Goal: Information Seeking & Learning: Learn about a topic

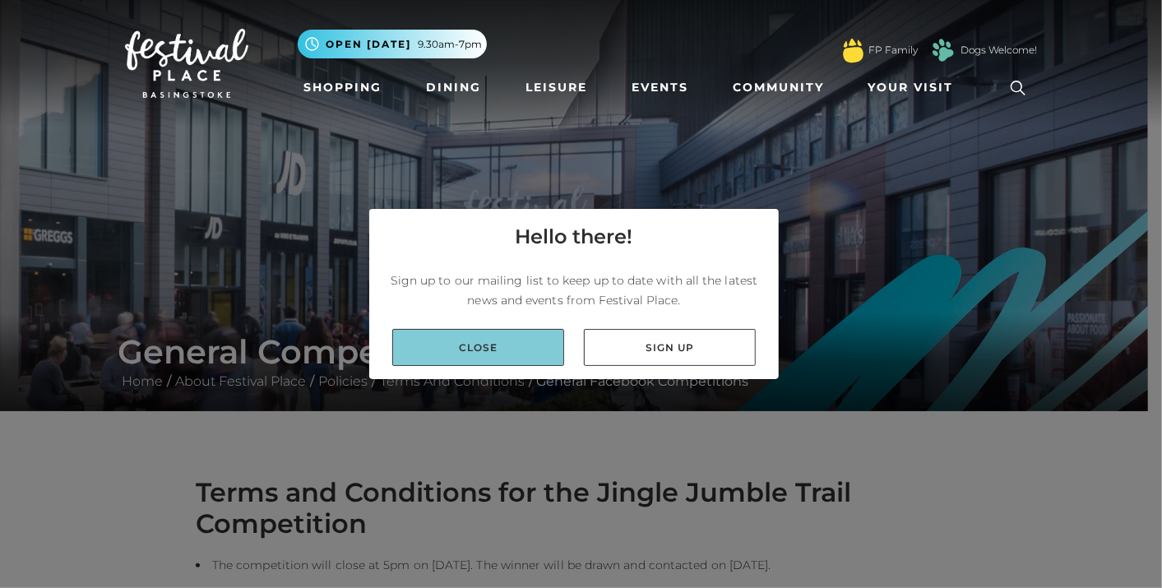
click at [512, 352] on link "Close" at bounding box center [478, 347] width 172 height 37
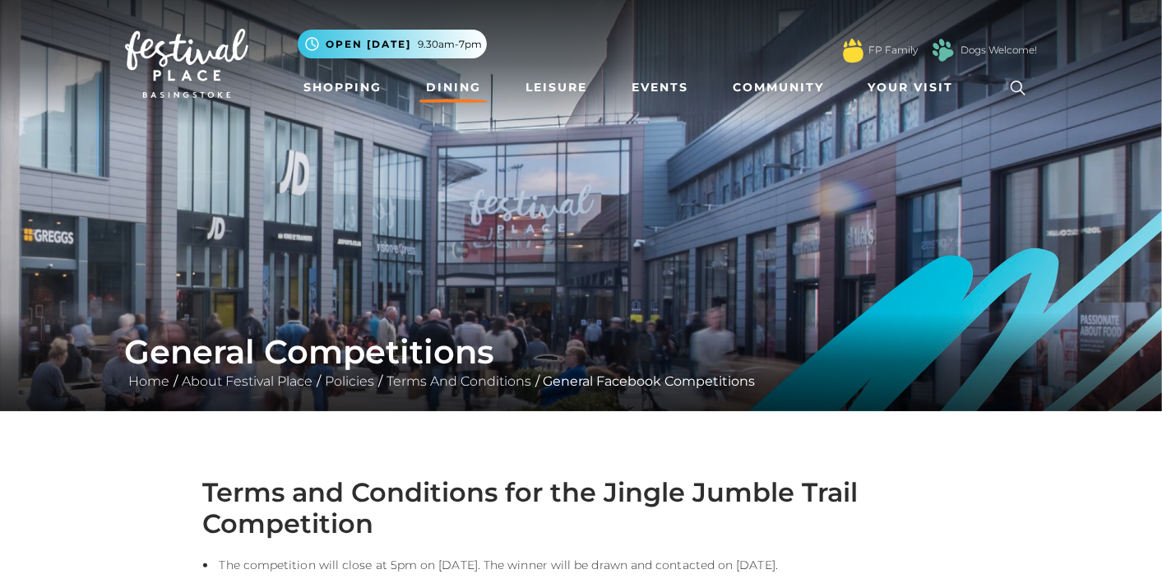
click at [448, 86] on link "Dining" at bounding box center [454, 87] width 68 height 30
click at [494, 336] on h1 "General Competitions" at bounding box center [581, 351] width 913 height 39
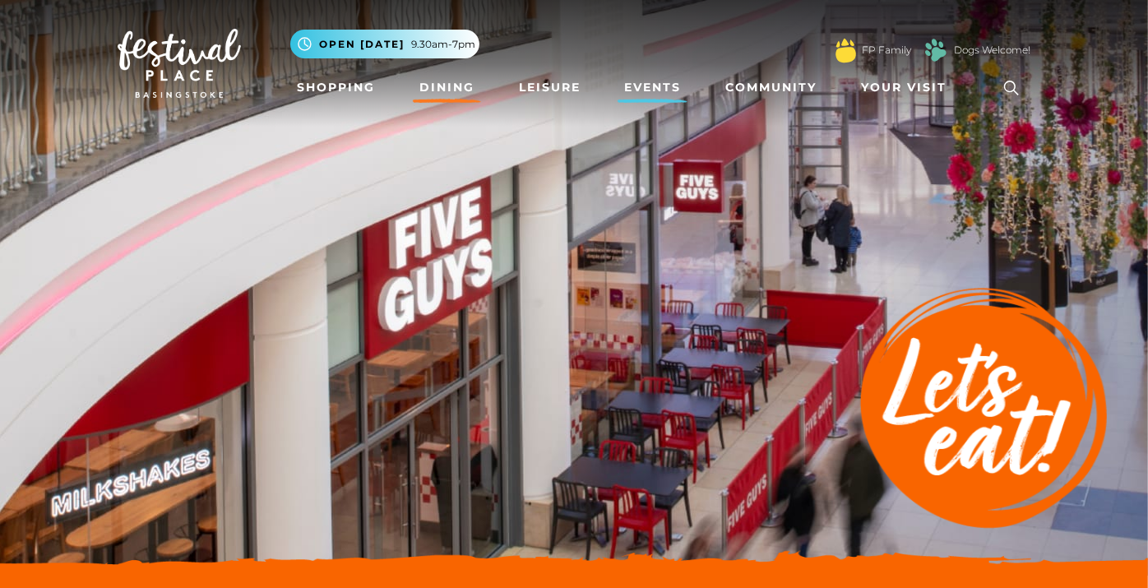
click at [651, 79] on link "Events" at bounding box center [653, 87] width 70 height 30
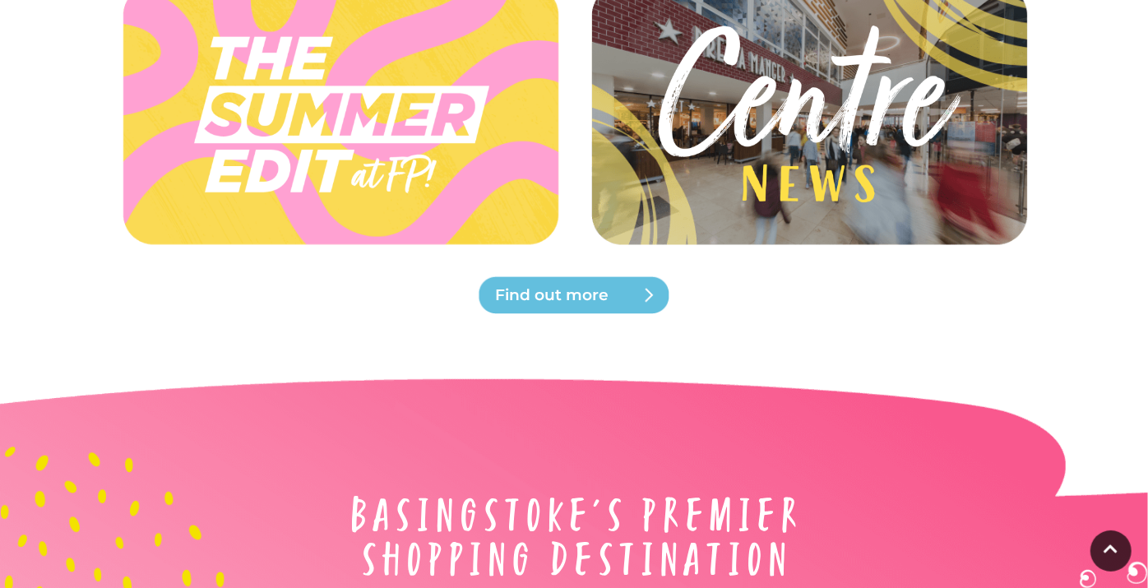
scroll to position [4296, 0]
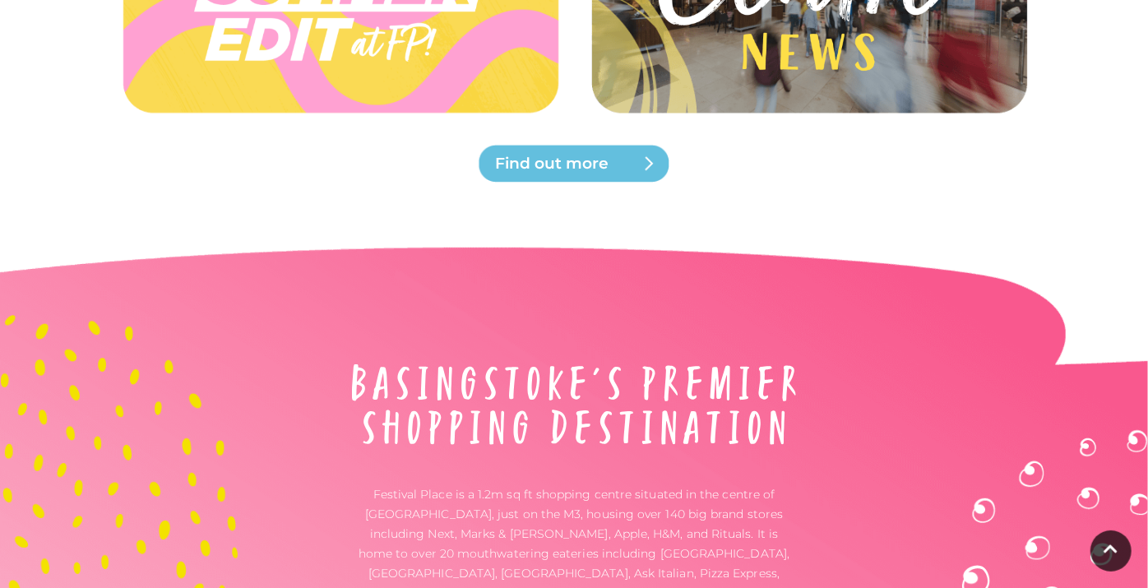
click at [549, 165] on span "Find out more" at bounding box center [593, 163] width 197 height 23
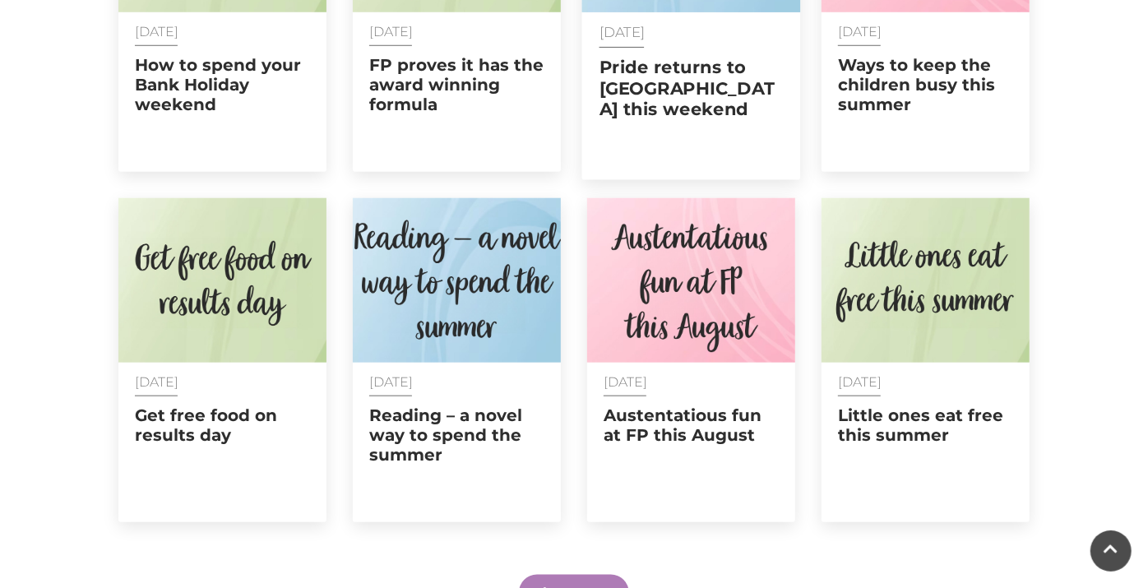
scroll to position [914, 0]
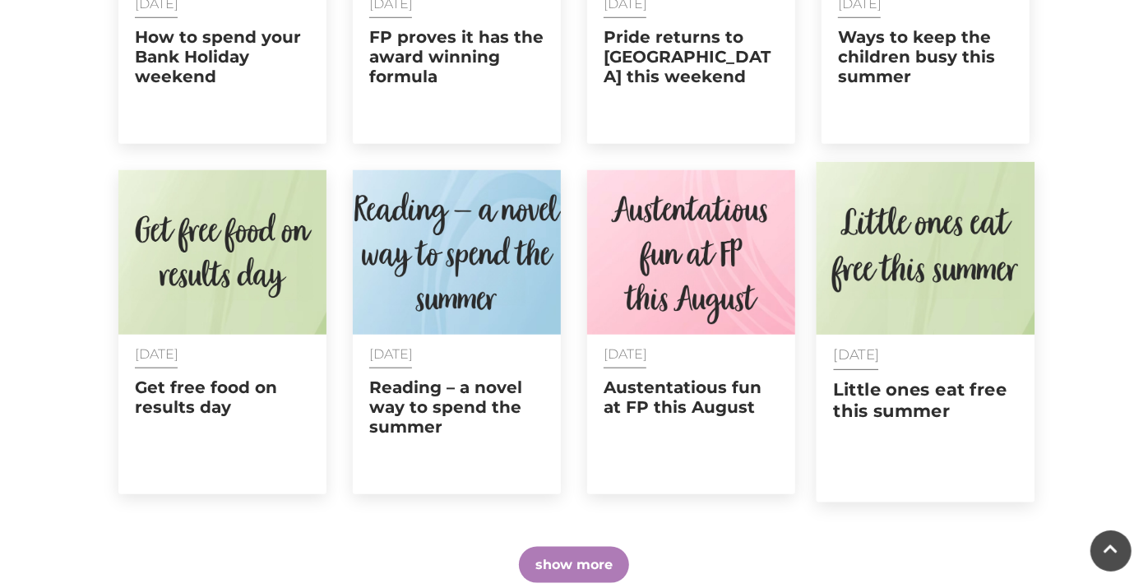
click at [874, 406] on h2 "Little ones eat free this summer" at bounding box center [926, 400] width 184 height 41
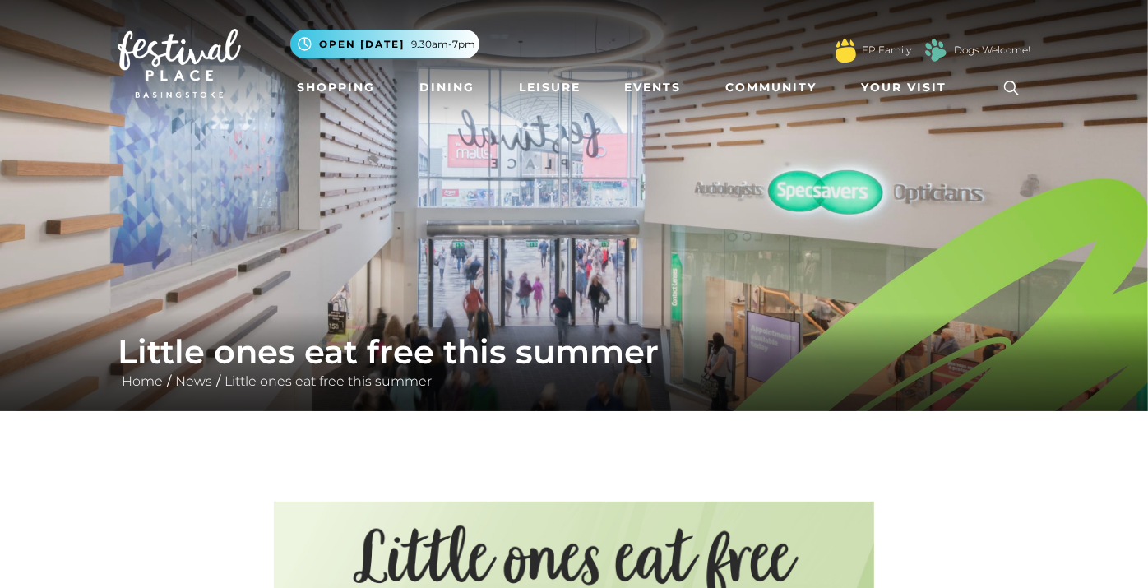
click at [188, 68] on img at bounding box center [179, 63] width 123 height 69
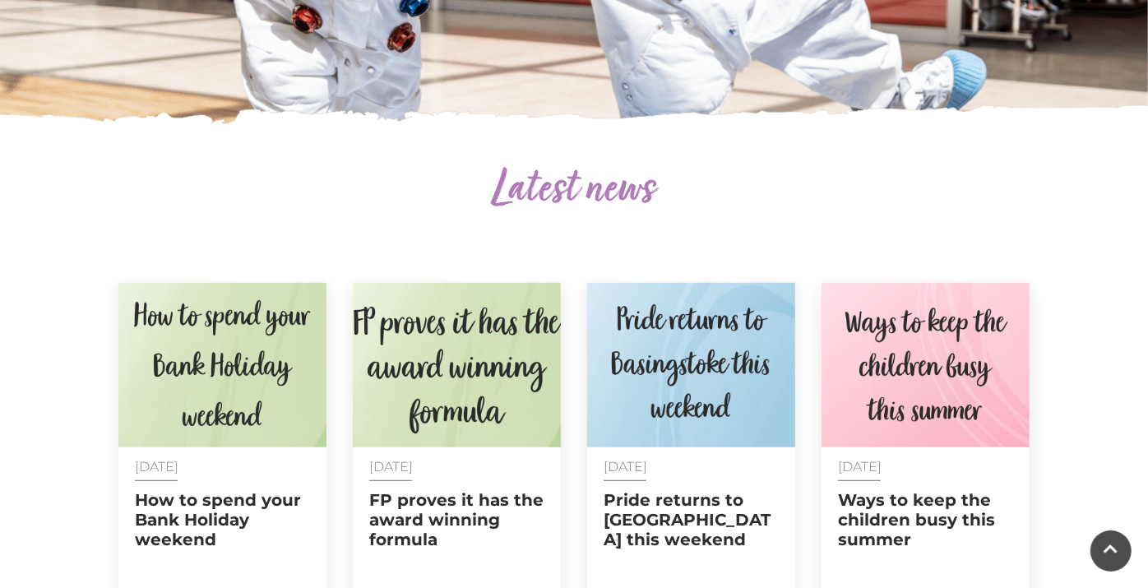
scroll to position [457, 0]
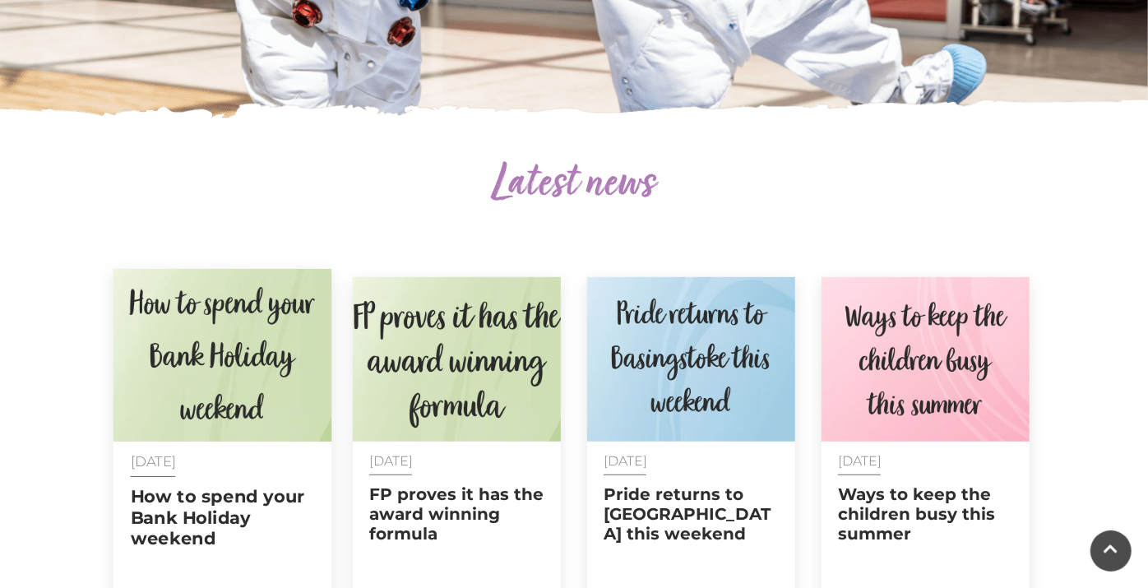
click at [230, 355] on img at bounding box center [223, 355] width 219 height 173
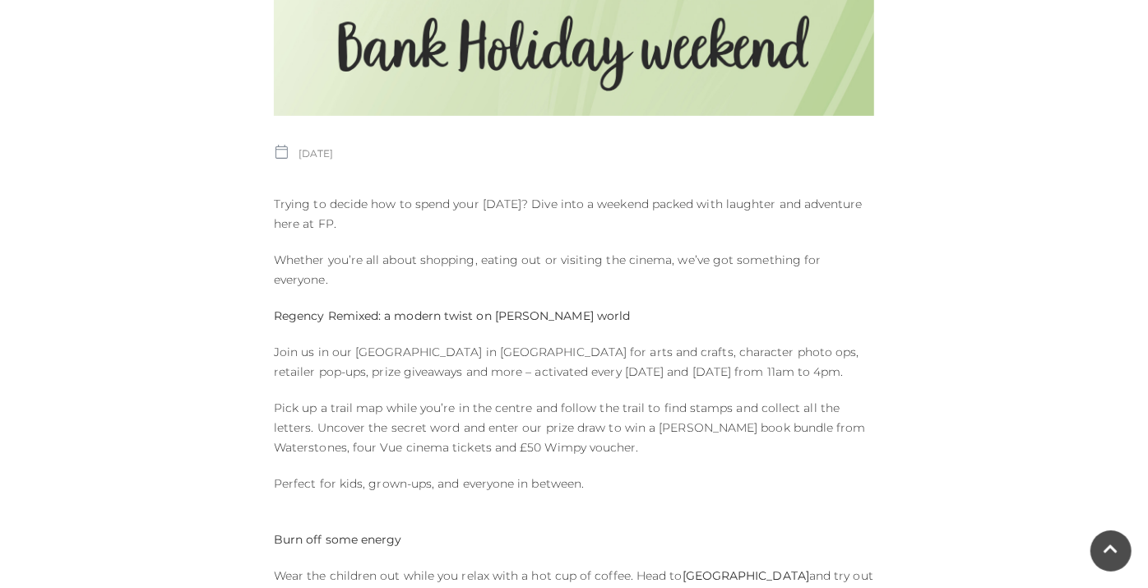
scroll to position [639, 0]
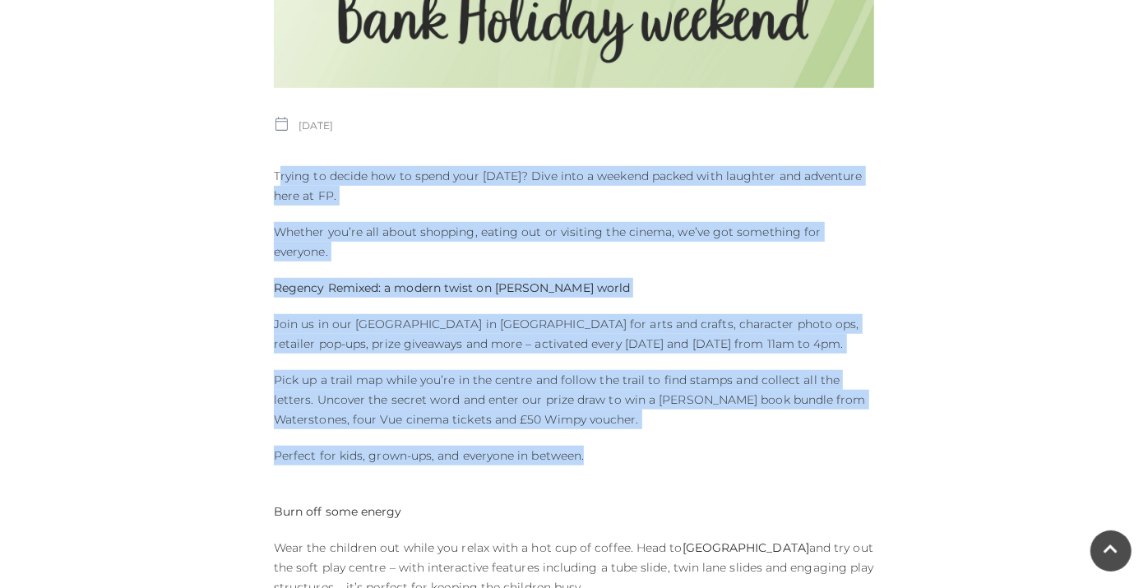
drag, startPoint x: 277, startPoint y: 175, endPoint x: 859, endPoint y: 416, distance: 629.5
click at [859, 416] on div "Published on: [DATE] Trying to decide how to spend your [DATE]? Dive into a wee…" at bounding box center [574, 448] width 625 height 1220
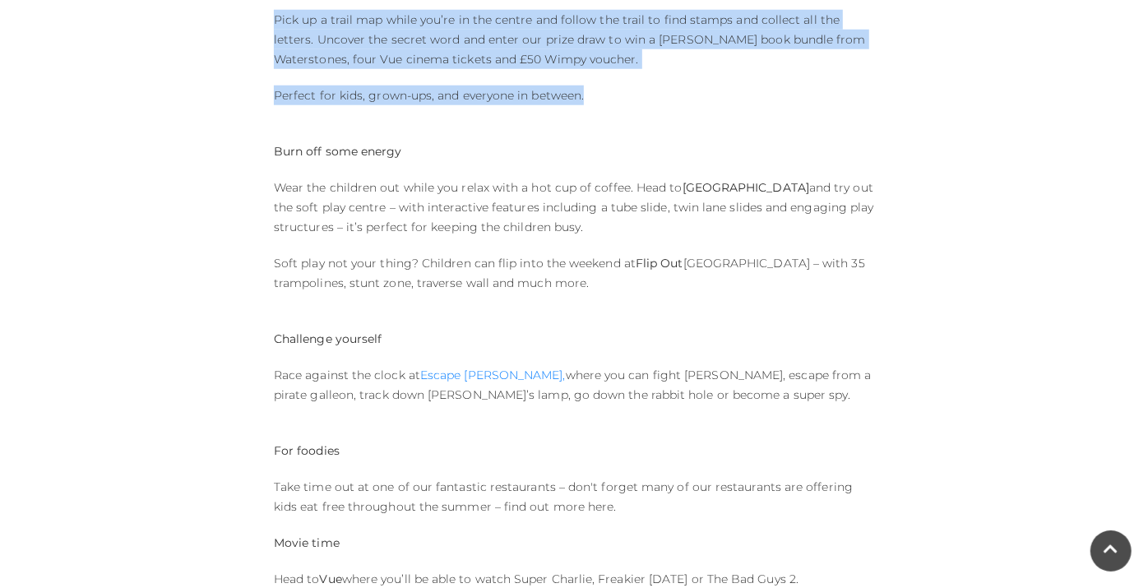
scroll to position [1005, 0]
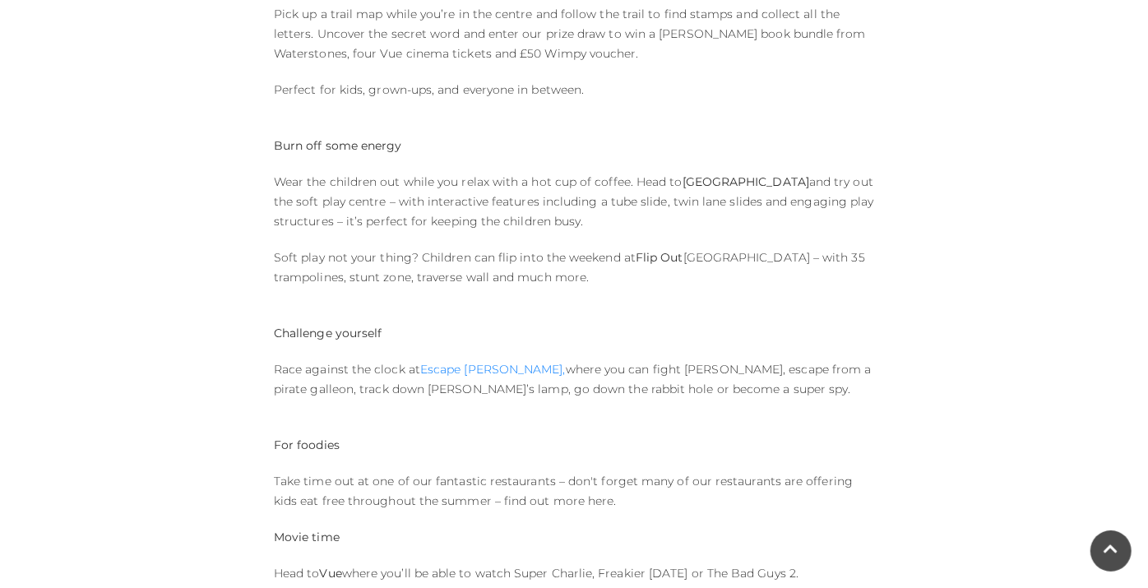
click at [290, 203] on p "Wear the children out while you relax with a hot cup of coffee. Head to [GEOGRA…" at bounding box center [574, 201] width 600 height 59
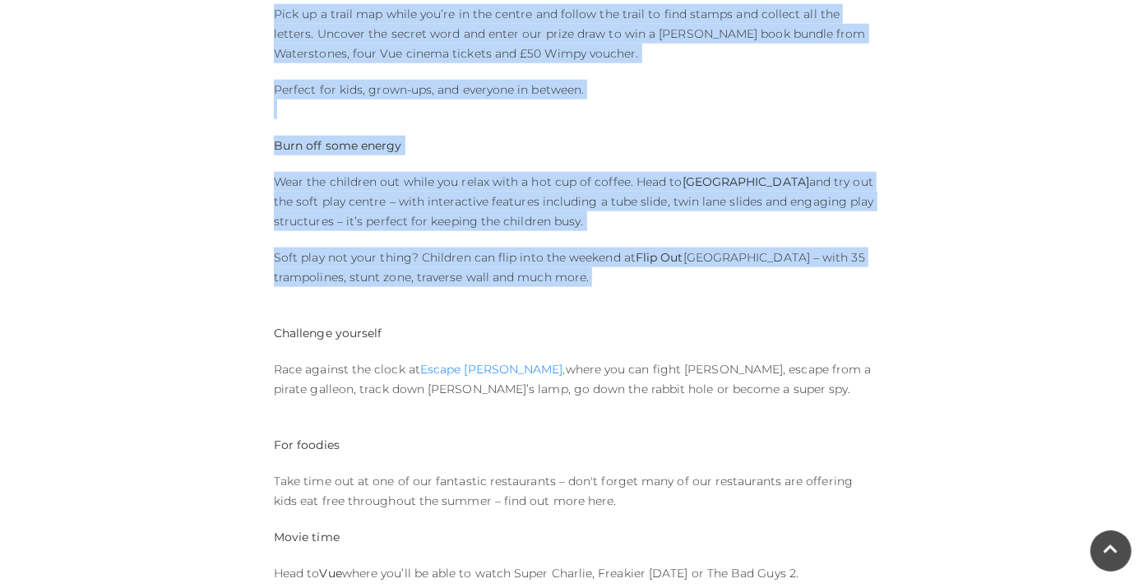
drag, startPoint x: 276, startPoint y: 76, endPoint x: 695, endPoint y: 268, distance: 460.8
click at [695, 268] on div "Published on: [DATE] Trying to decide how to spend your [DATE]? Dive into a wee…" at bounding box center [574, 82] width 625 height 1220
copy div "Loremi do sitame con ad elits doei tempor Inci Utlabor? Etdo magn a enimadm ven…"
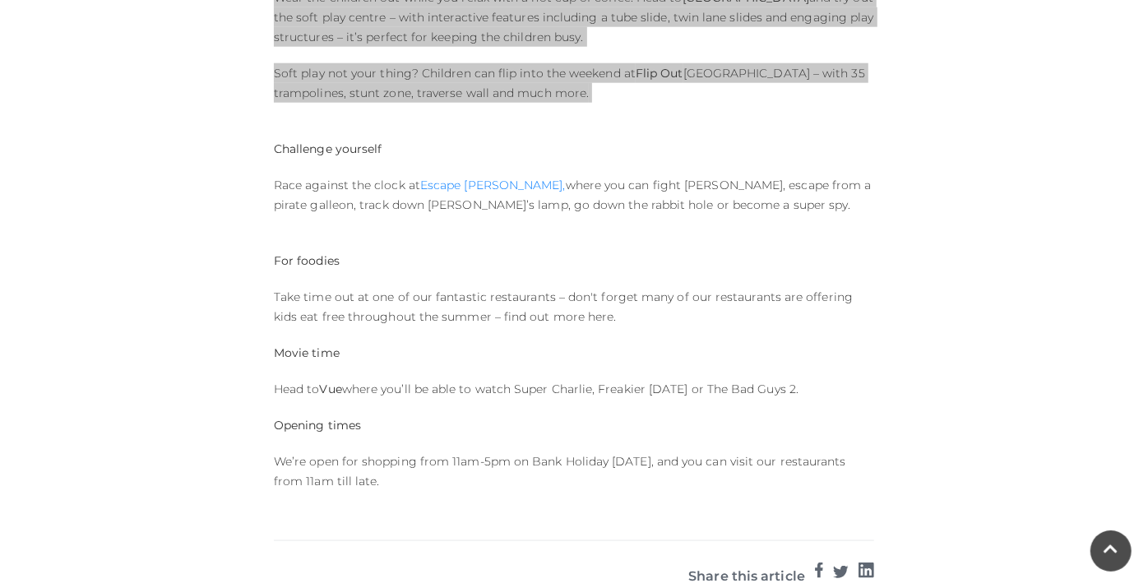
scroll to position [1191, 0]
